Goal: Information Seeking & Learning: Learn about a topic

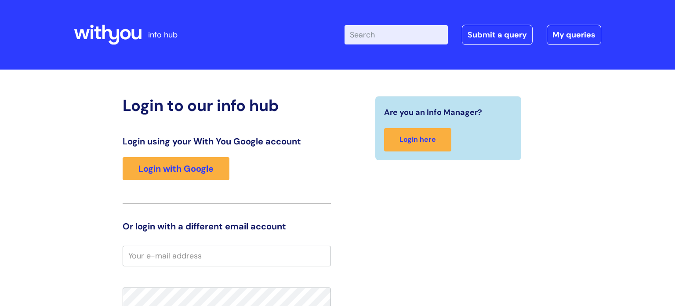
click at [65, 133] on div "Login to our info hub Login using your With You Google account Login with Googl…" at bounding box center [337, 278] width 675 height 418
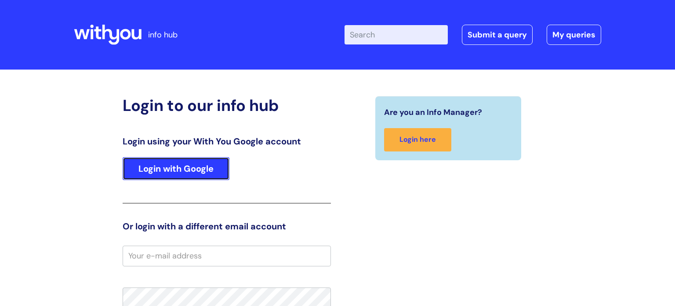
click at [160, 179] on link "Login with Google" at bounding box center [176, 168] width 107 height 23
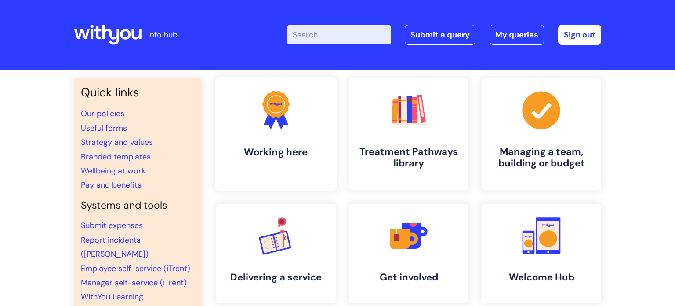
click at [324, 140] on link ".cls-1{fill:#f89b22;}.cls-1,.cls-2,.cls-3{stroke-width:0px;}.cls-2{fill:#2d3cff…" at bounding box center [275, 133] width 121 height 113
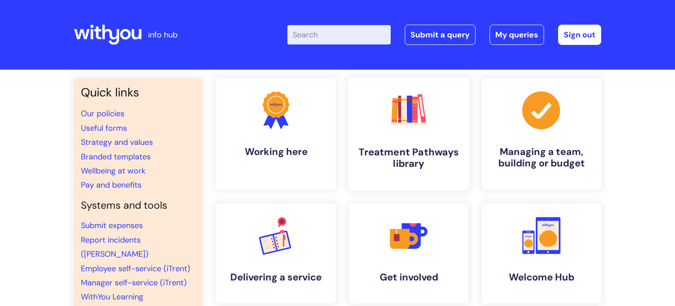
click at [447, 168] on h4 "Treatment Pathways library" at bounding box center [408, 158] width 107 height 24
click at [437, 264] on link ".cls-1{fill:#f89b22;}.cls-1,.cls-2,.cls-3,.cls-4,.cls-5{stroke-width:0px;}.cls-…" at bounding box center [408, 253] width 121 height 101
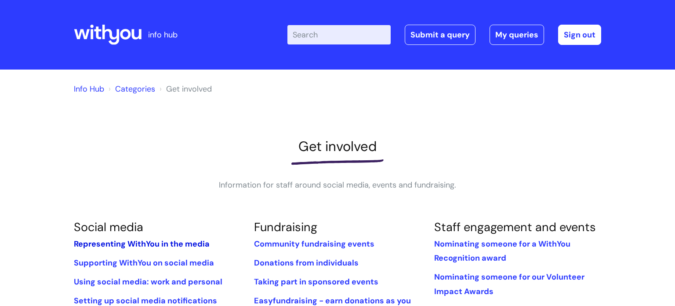
click at [168, 246] on link "Representing WithYou in the media" at bounding box center [142, 243] width 136 height 11
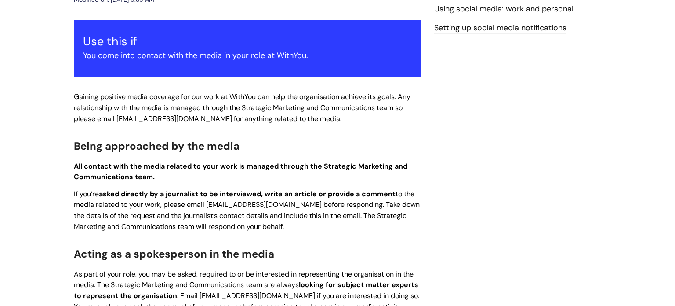
scroll to position [102, 0]
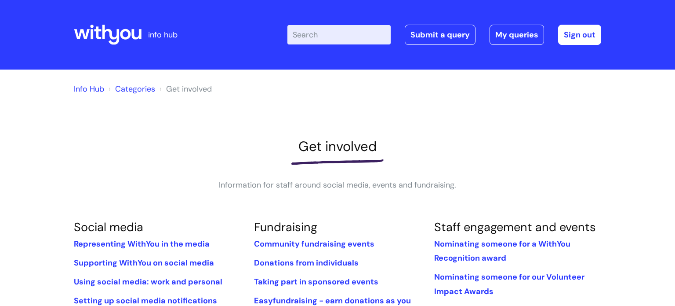
click at [85, 91] on link "Info Hub" at bounding box center [89, 89] width 30 height 11
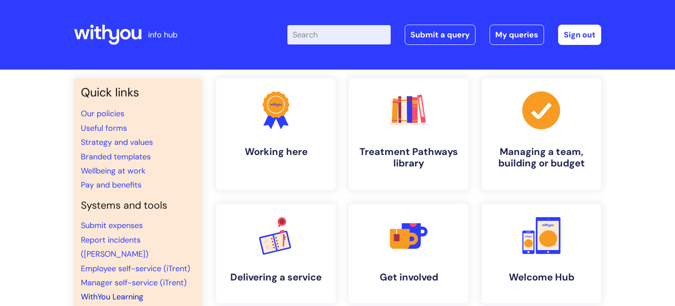
click at [102, 291] on link "WithYou Learning" at bounding box center [112, 296] width 62 height 11
